Goal: Task Accomplishment & Management: Use online tool/utility

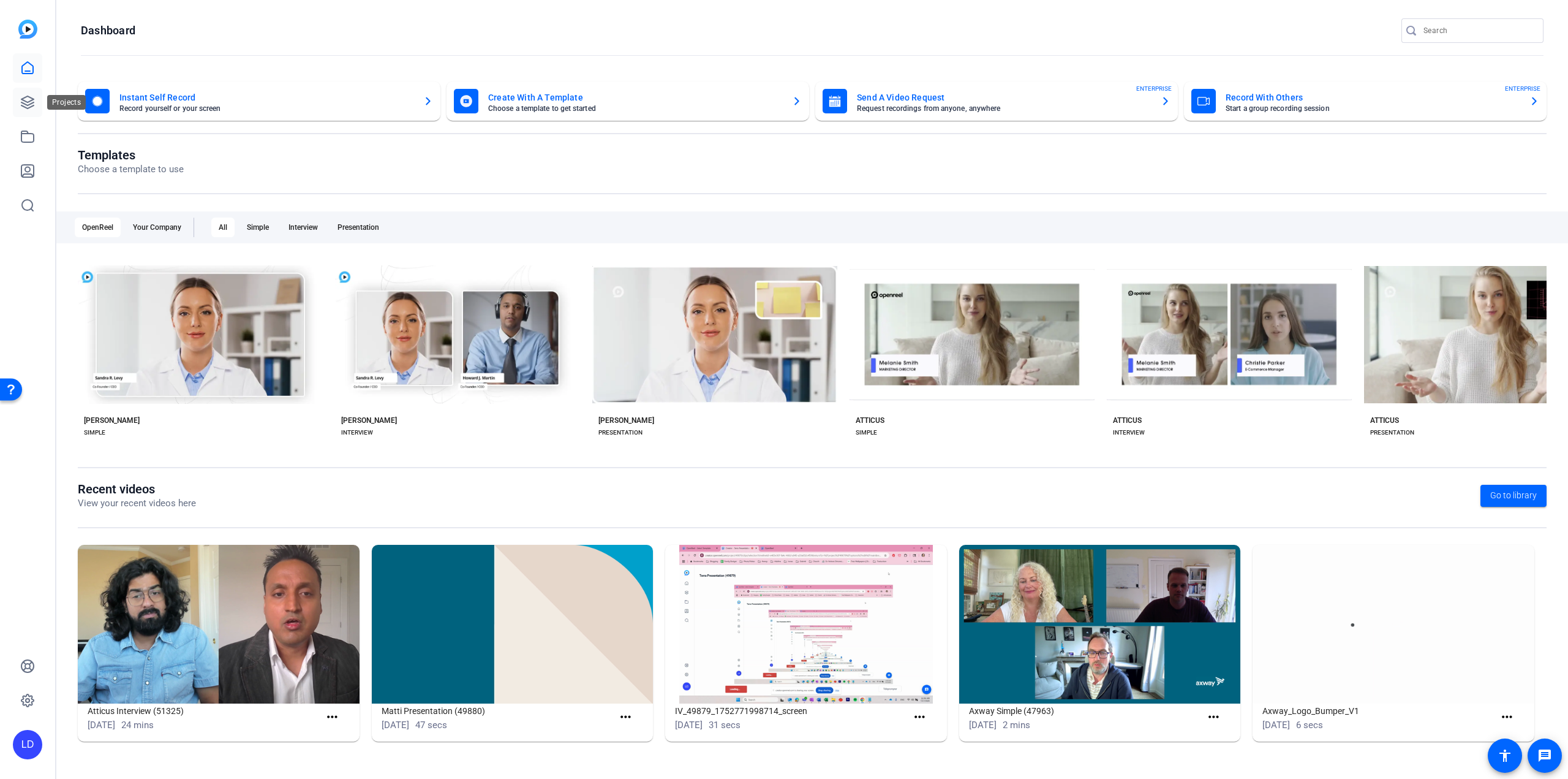
click at [29, 107] on icon at bounding box center [27, 102] width 12 height 12
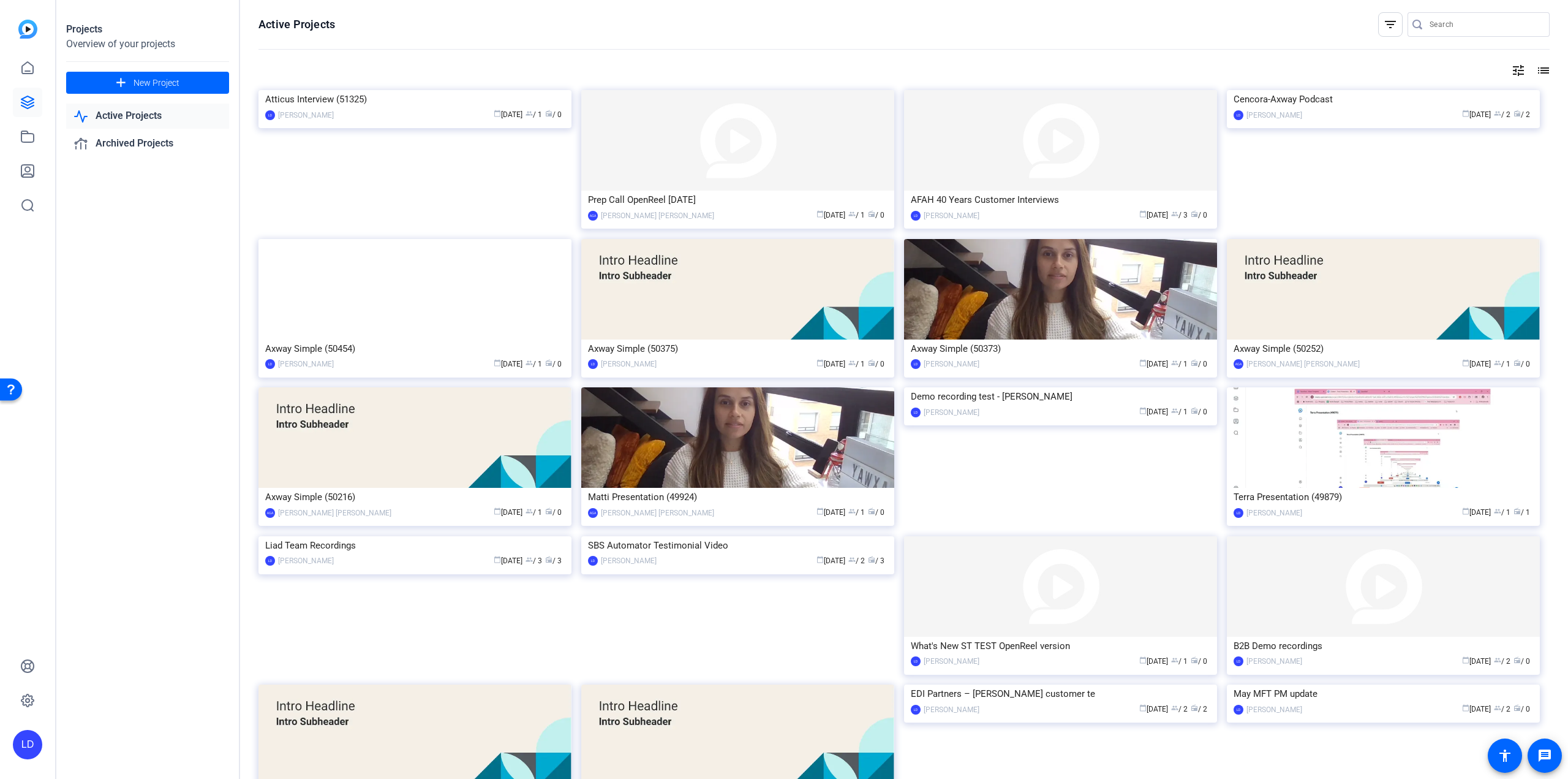
click at [34, 735] on div "LD" at bounding box center [27, 744] width 29 height 29
click at [150, 737] on span at bounding box center [146, 733] width 29 height 29
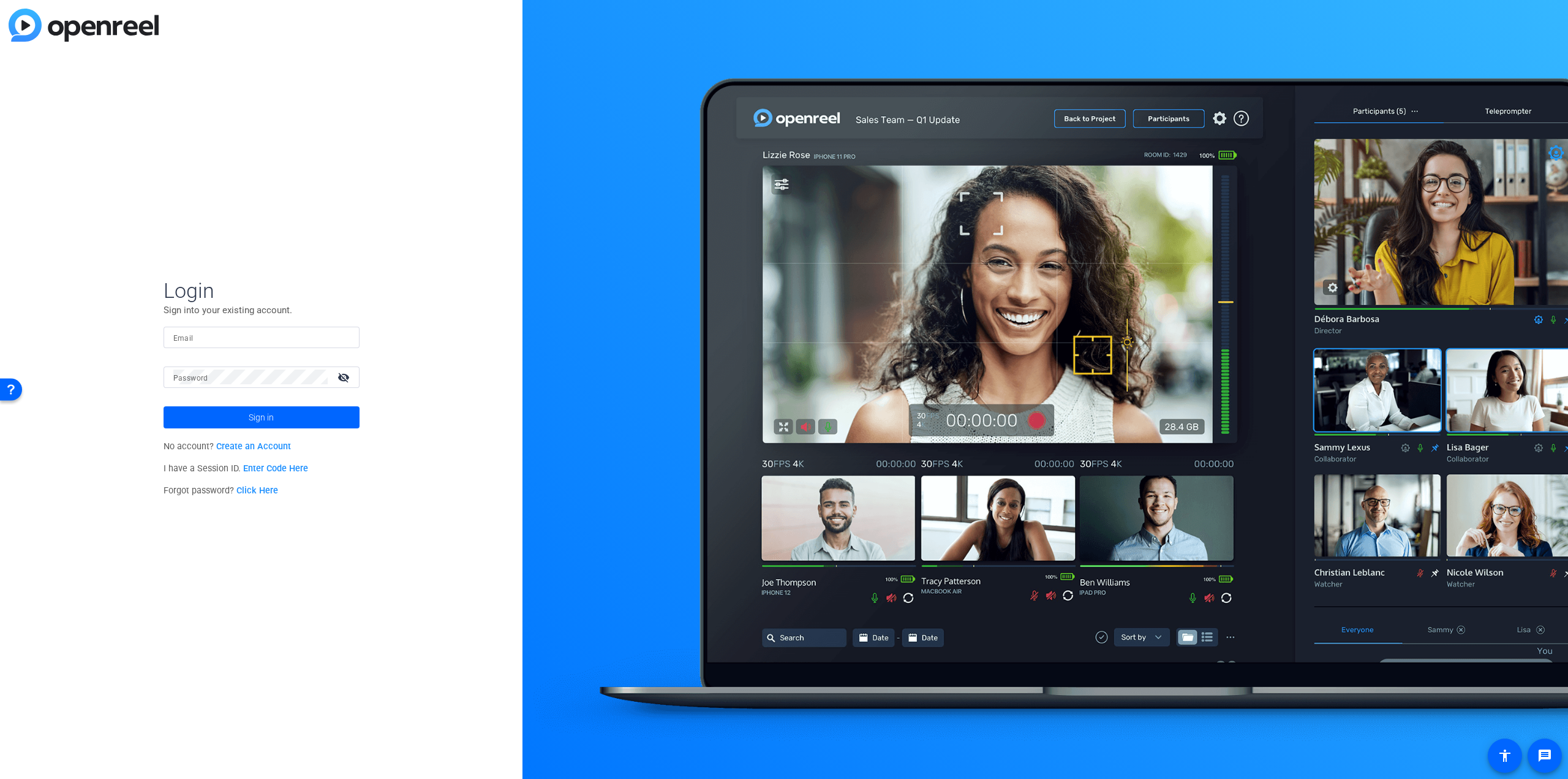
click at [240, 327] on div at bounding box center [261, 337] width 176 height 21
click at [262, 343] on input "Email" at bounding box center [261, 337] width 176 height 15
type input "[EMAIL_ADDRESS][DOMAIN_NAME]"
click at [340, 381] on mat-icon "visibility_off" at bounding box center [344, 377] width 29 height 18
click at [163, 407] on button "Sign in" at bounding box center [261, 417] width 196 height 22
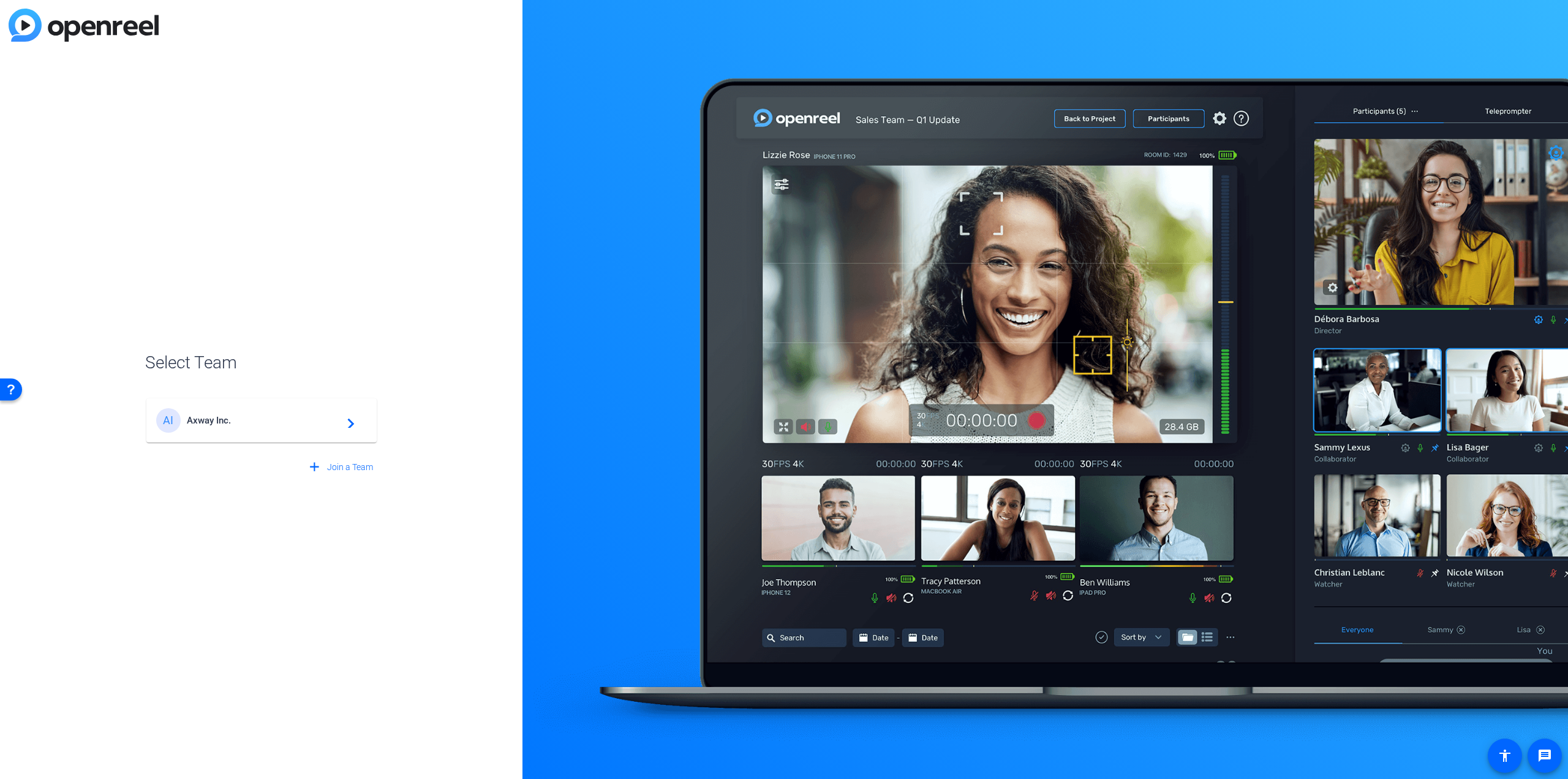
drag, startPoint x: 336, startPoint y: 419, endPoint x: 348, endPoint y: 419, distance: 12.0
click at [338, 419] on span "Axway Inc." at bounding box center [263, 420] width 153 height 11
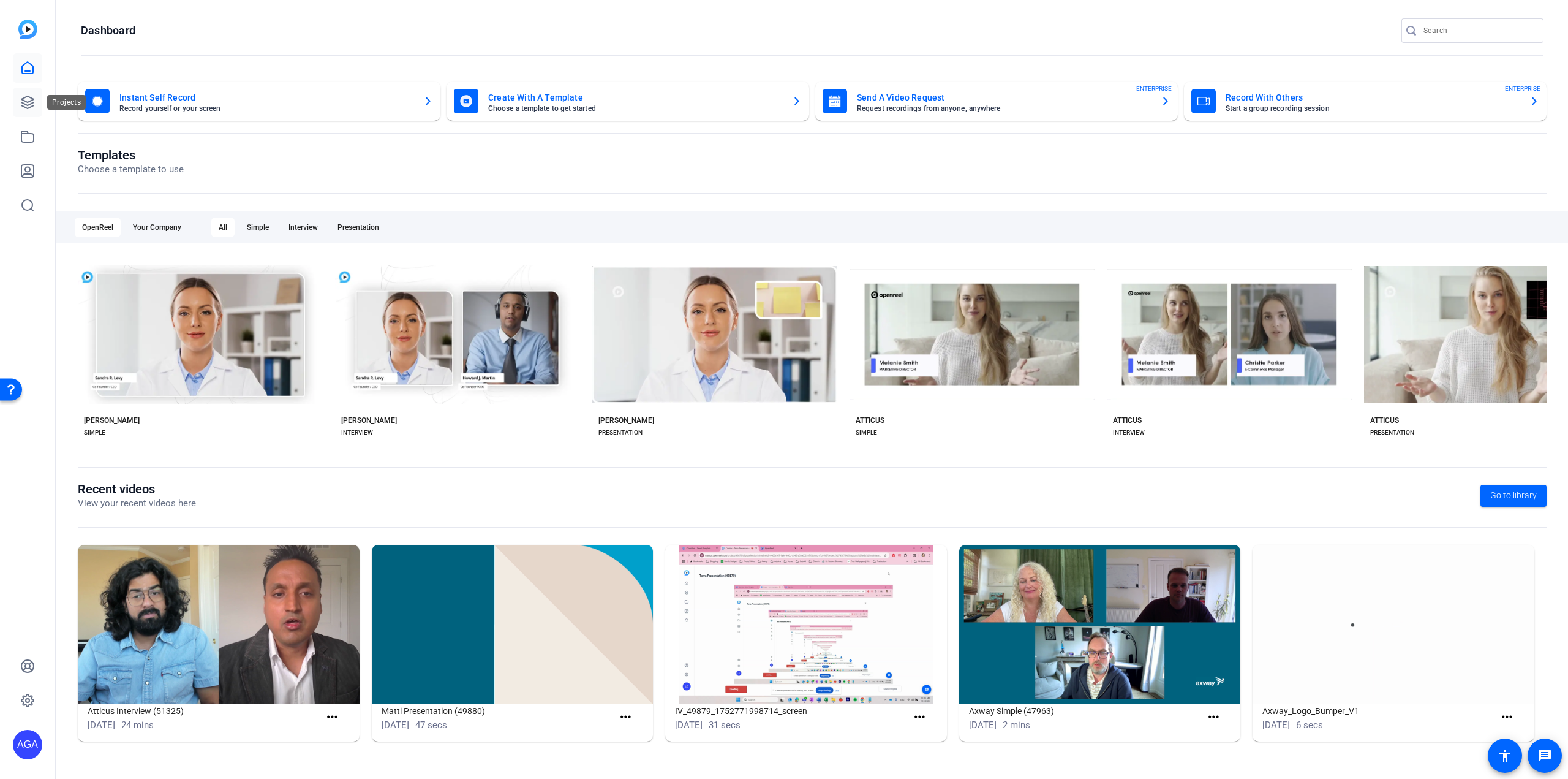
click at [29, 110] on link at bounding box center [27, 102] width 29 height 29
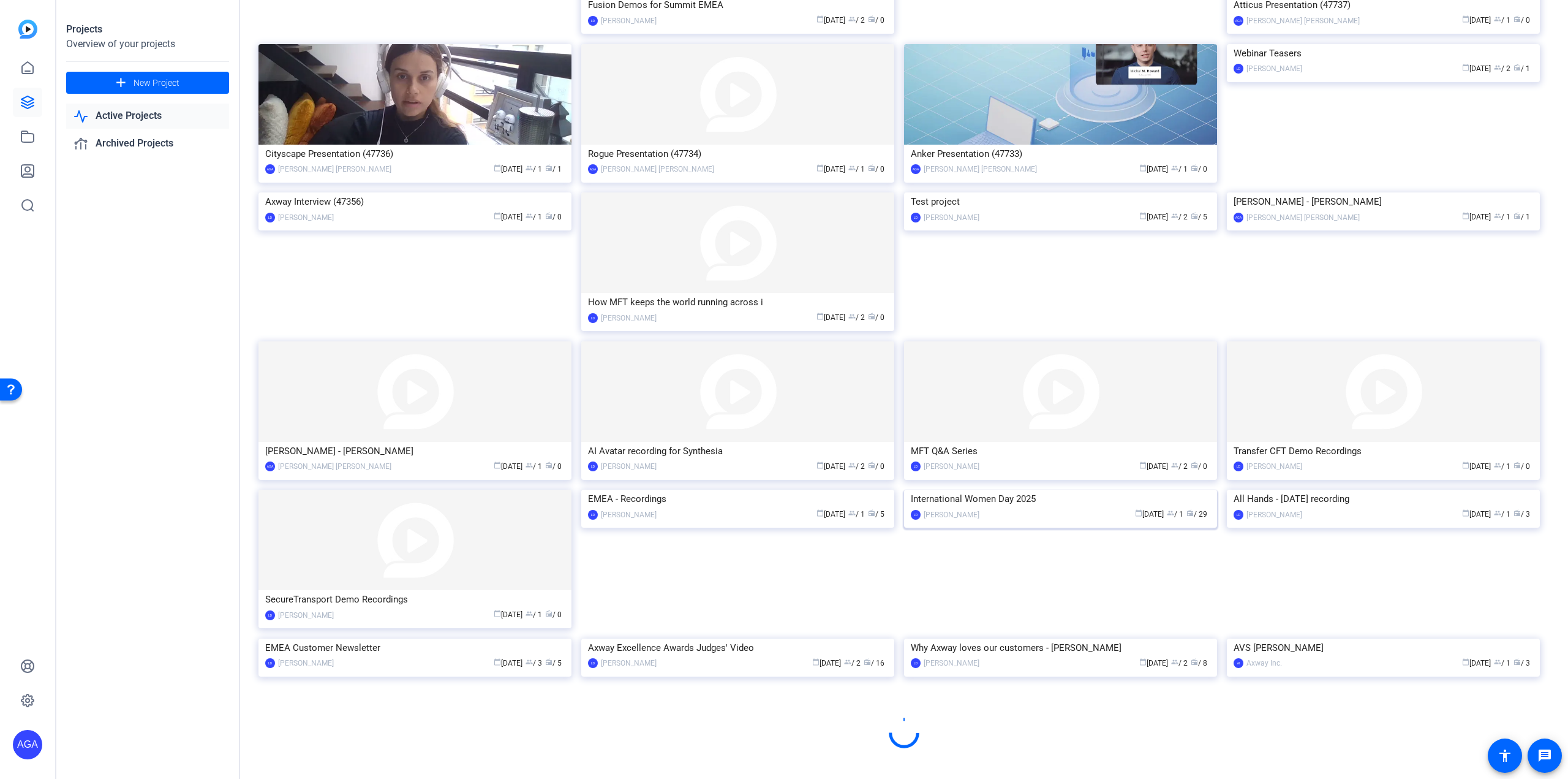
scroll to position [1183, 0]
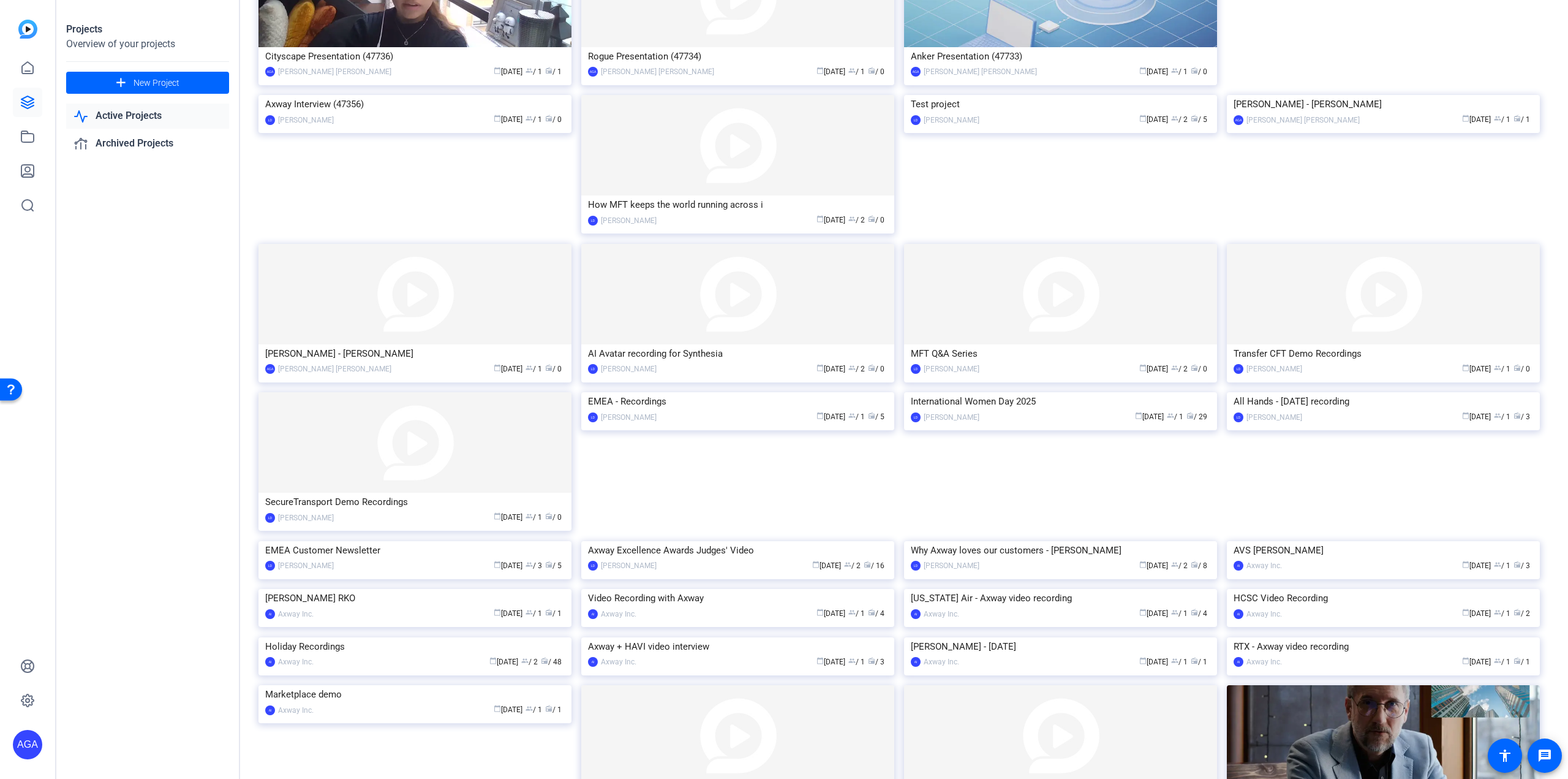
click at [415, 541] on img at bounding box center [415, 541] width 313 height 0
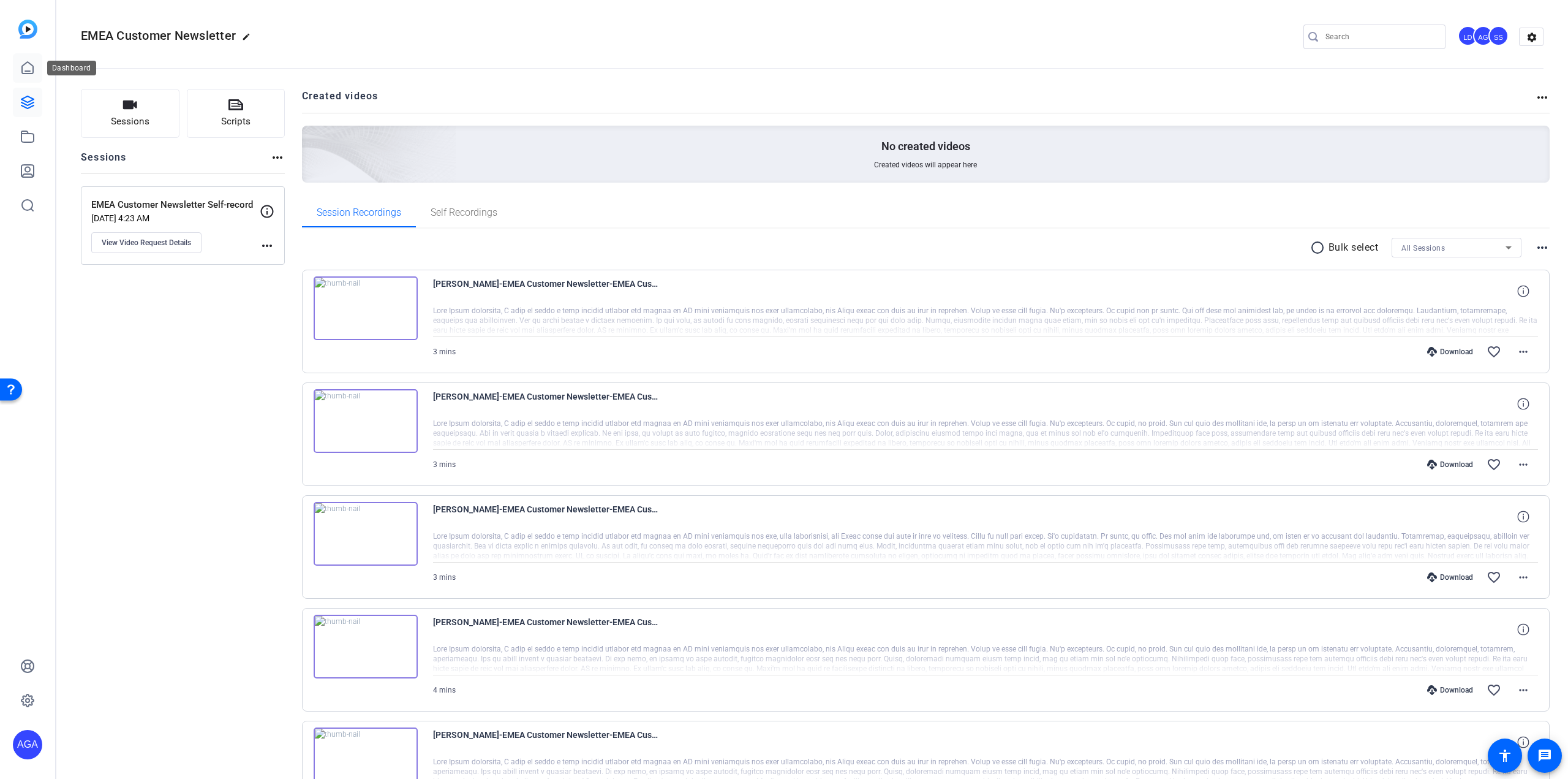
click at [32, 74] on icon at bounding box center [28, 68] width 15 height 15
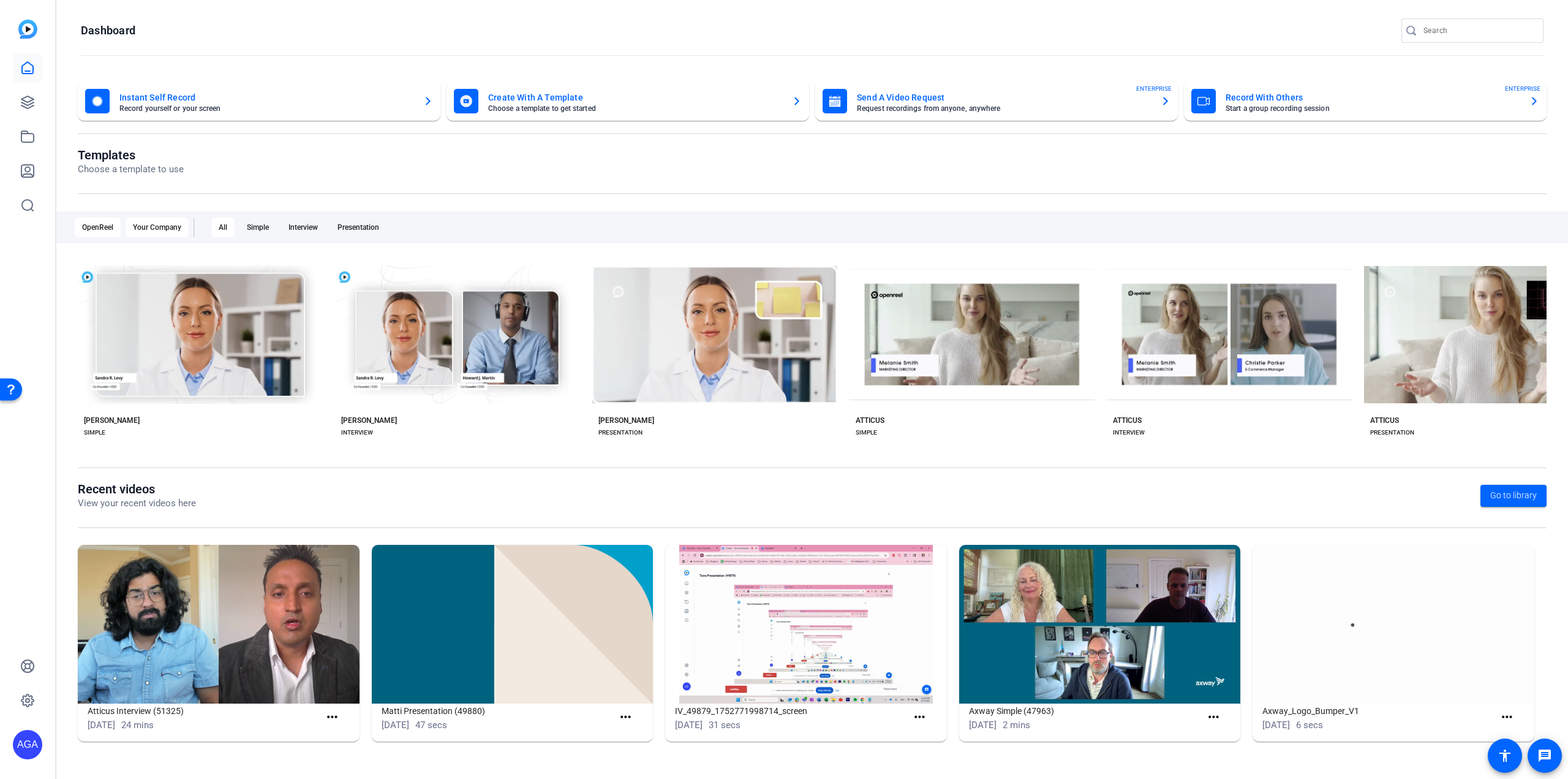
click at [151, 232] on div "Your Company" at bounding box center [157, 227] width 63 height 20
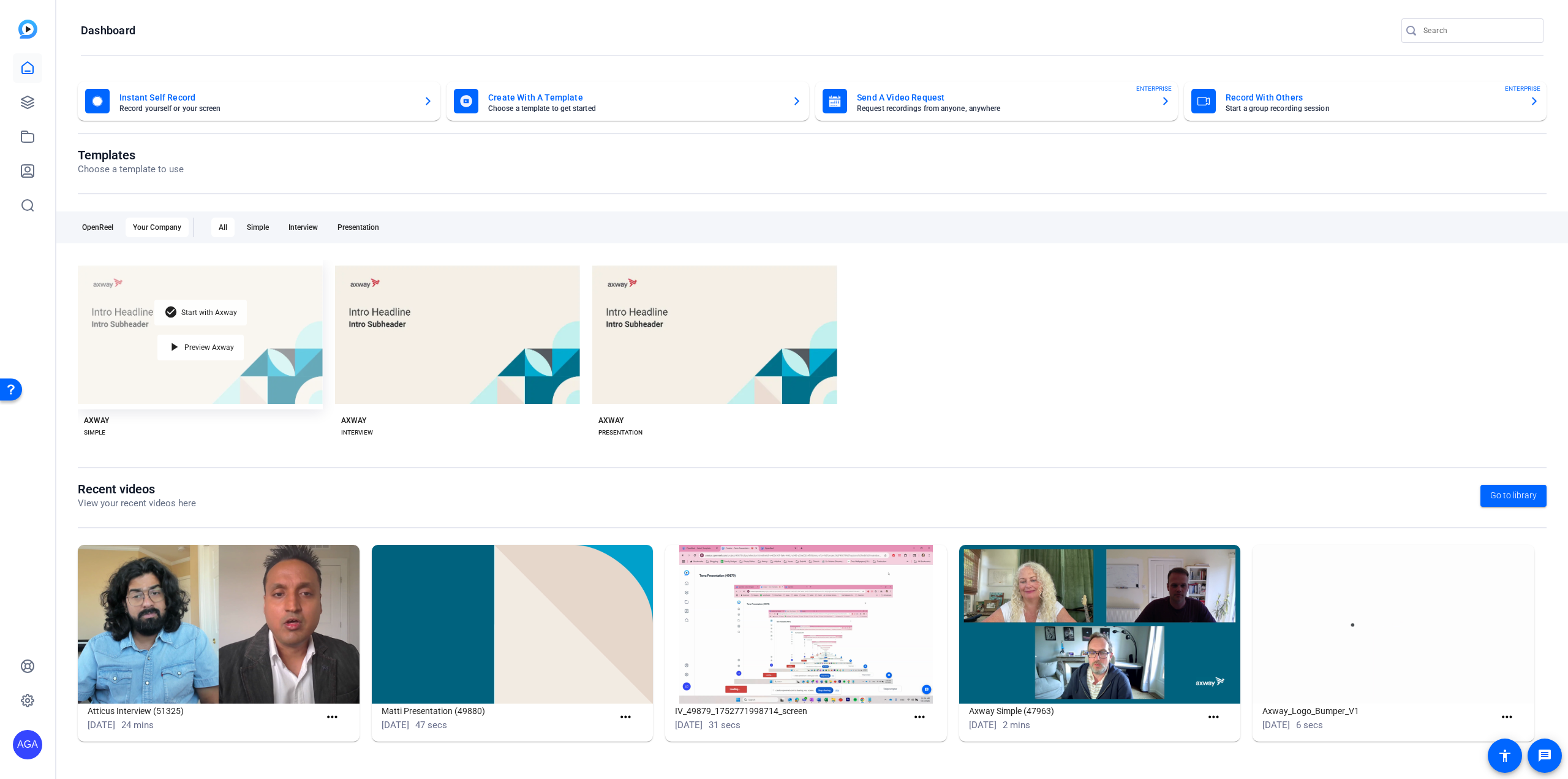
click at [216, 317] on div "check_circle Start with Axway" at bounding box center [201, 313] width 93 height 26
